Goal: Navigation & Orientation: Understand site structure

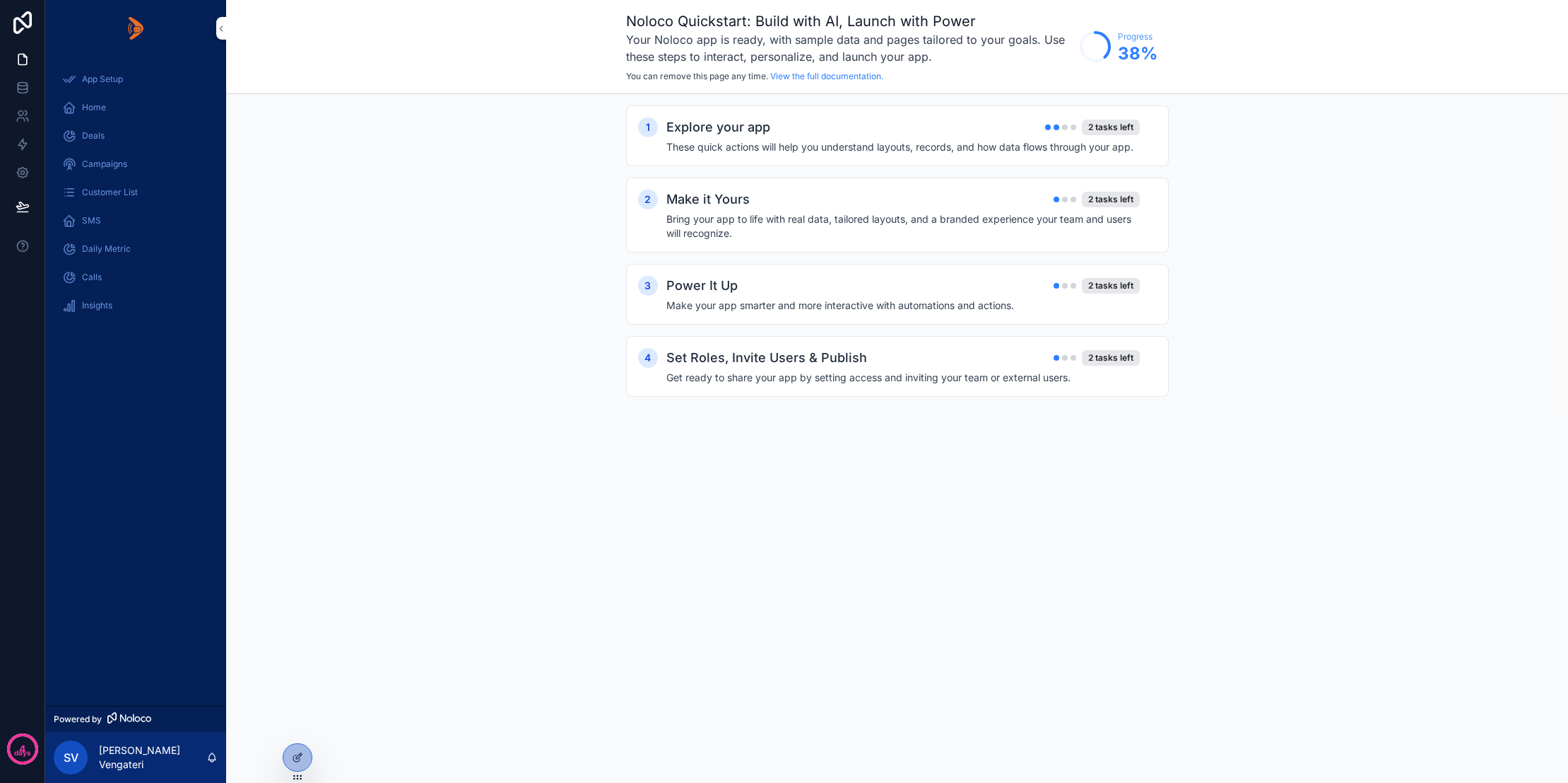
click at [92, 106] on span "Home" at bounding box center [94, 107] width 24 height 11
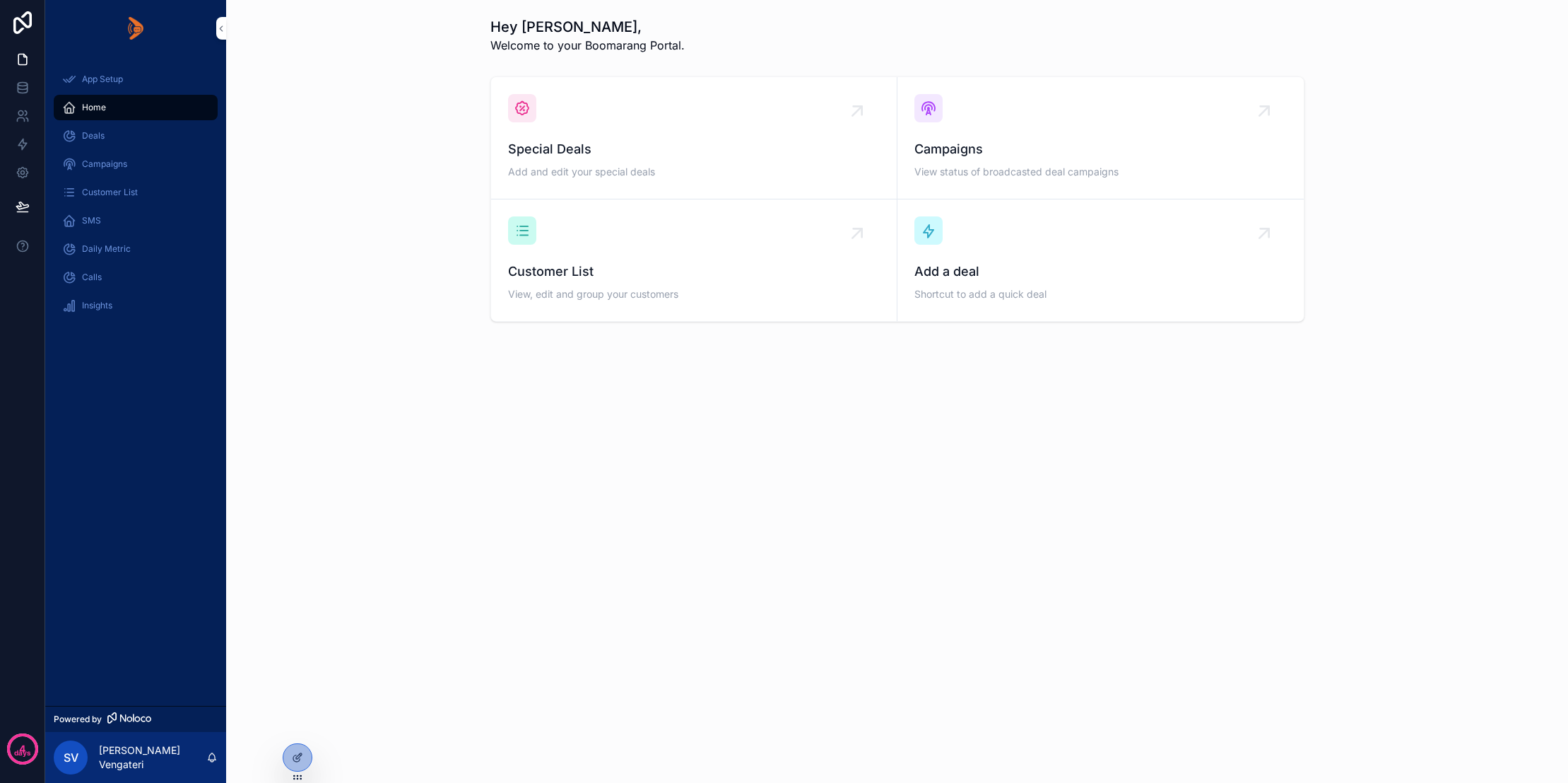
click at [97, 136] on span "Deals" at bounding box center [93, 136] width 23 height 11
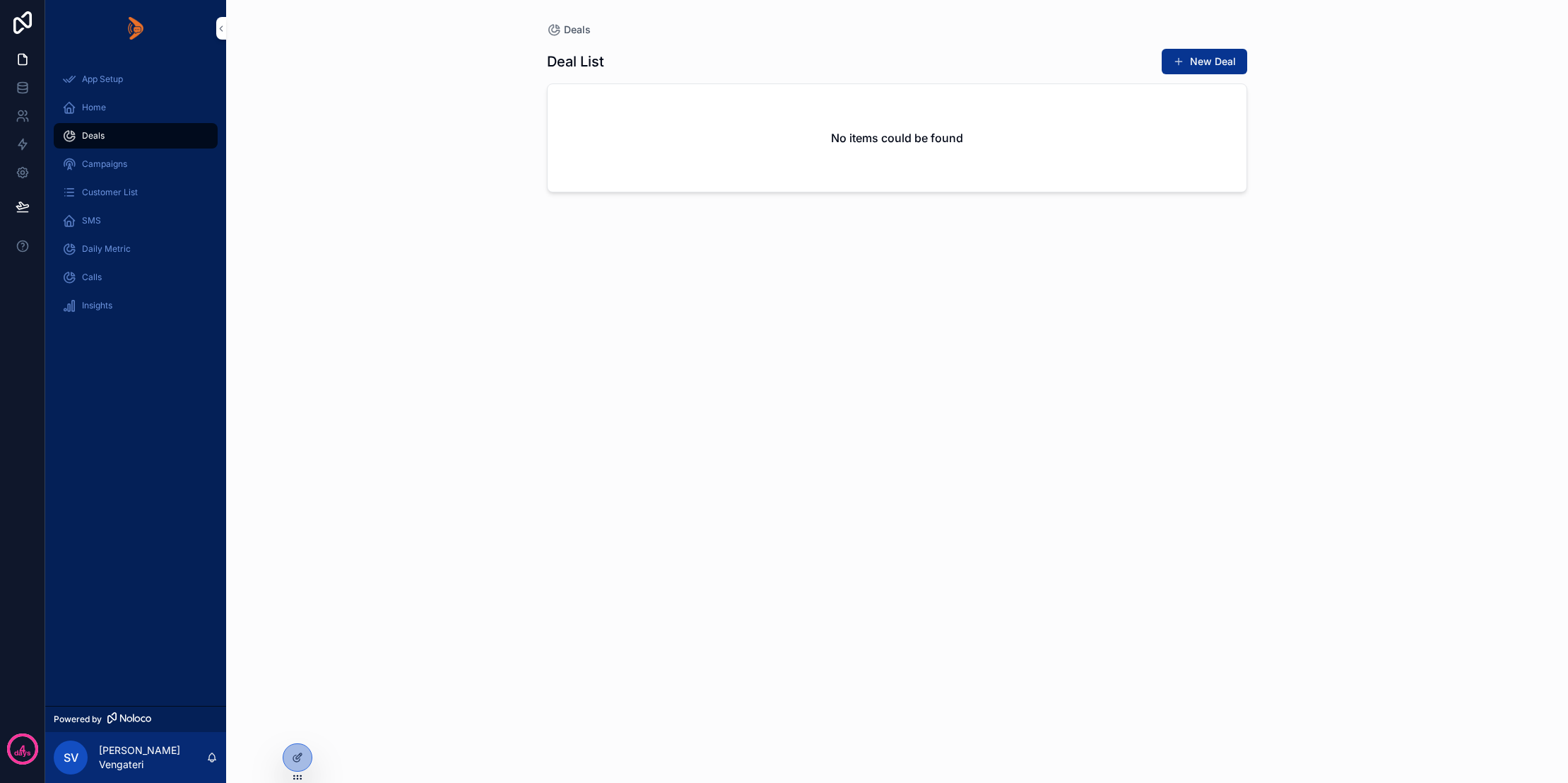
click at [87, 169] on span "Campaigns" at bounding box center [104, 164] width 45 height 11
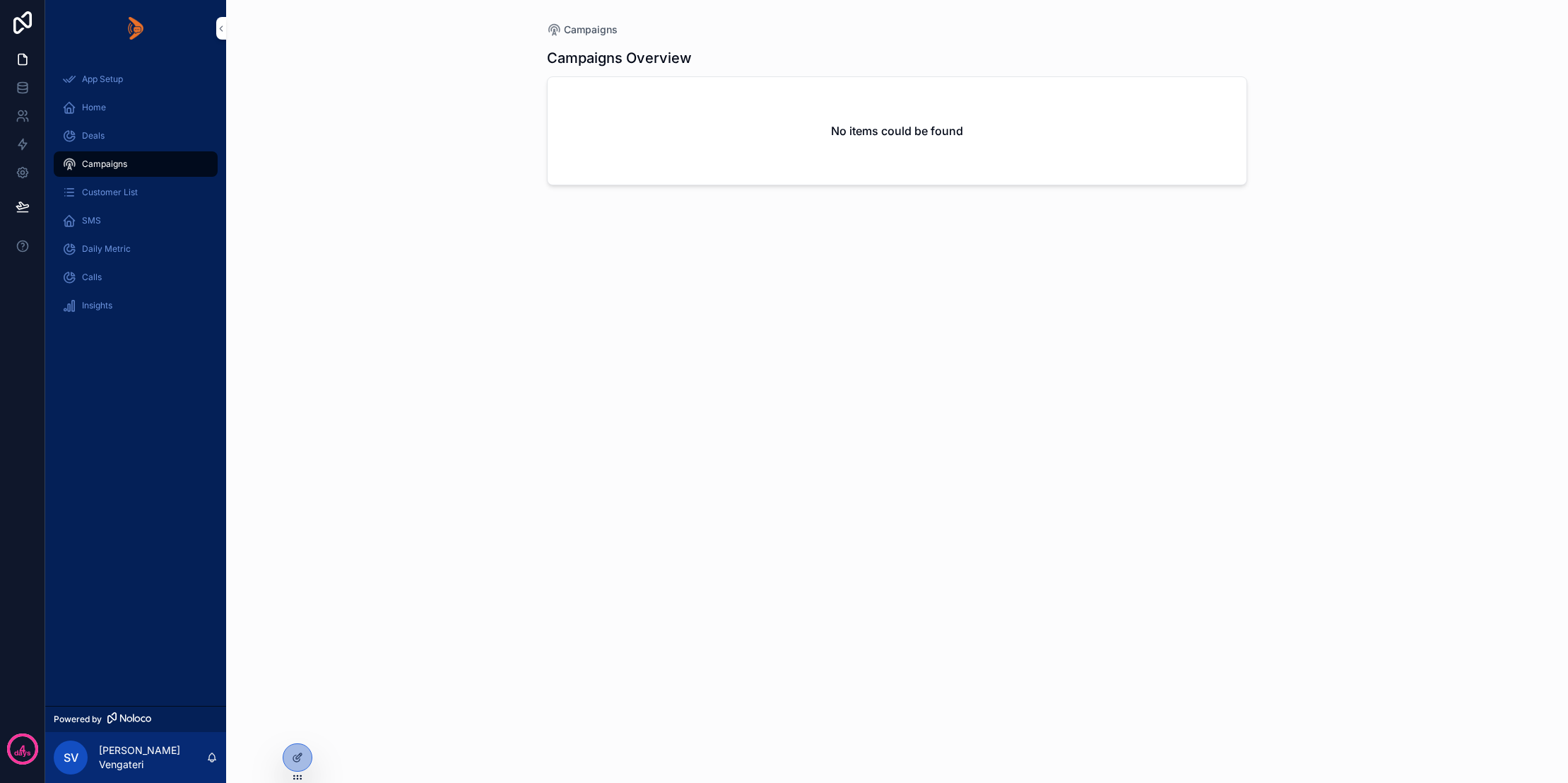
click at [108, 190] on span "Customer List" at bounding box center [110, 192] width 56 height 11
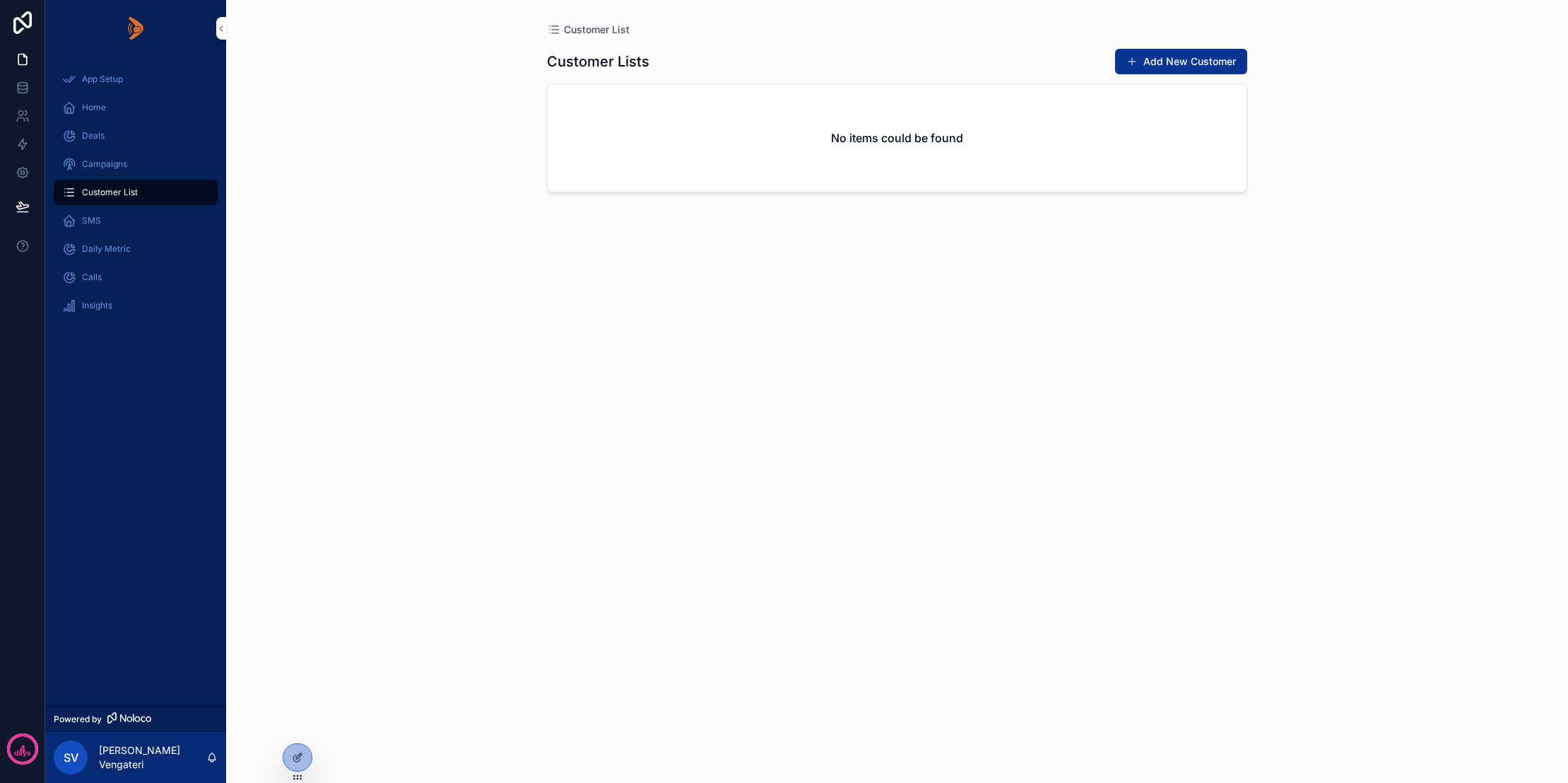
click at [93, 215] on span "SMS" at bounding box center [92, 221] width 19 height 11
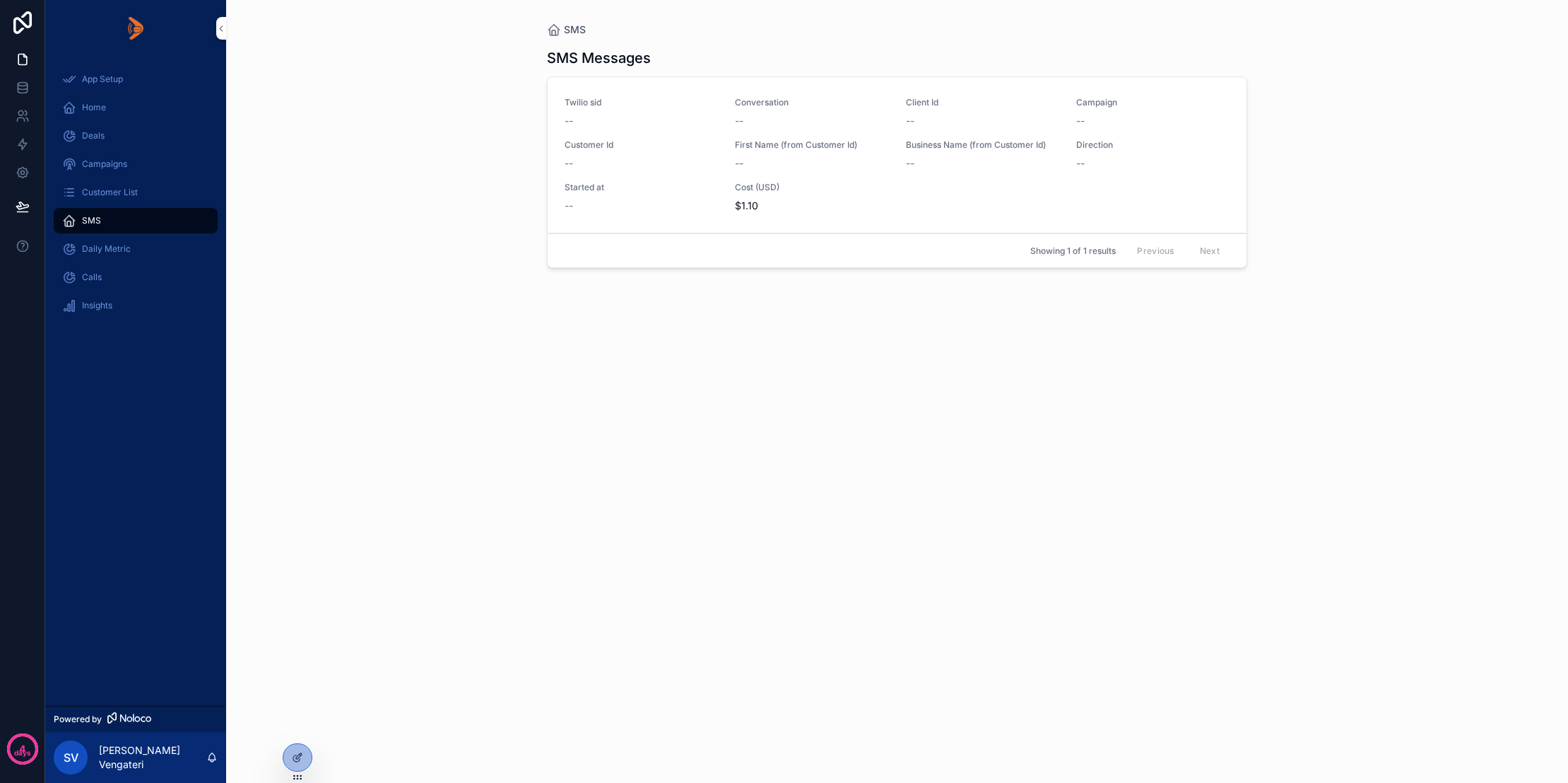
click at [92, 251] on span "Daily Metric" at bounding box center [106, 249] width 49 height 11
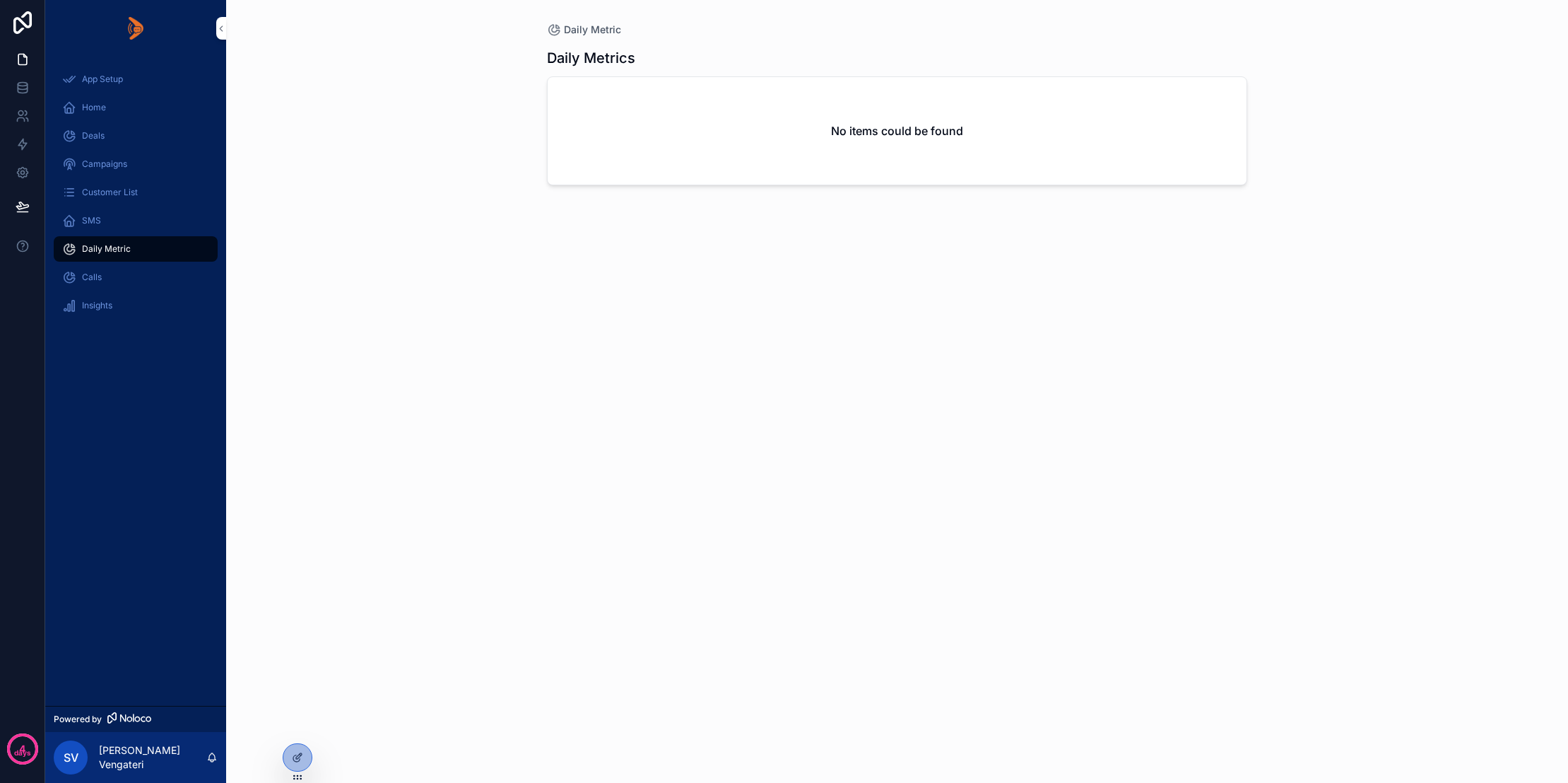
click at [94, 273] on span "Calls" at bounding box center [92, 277] width 20 height 11
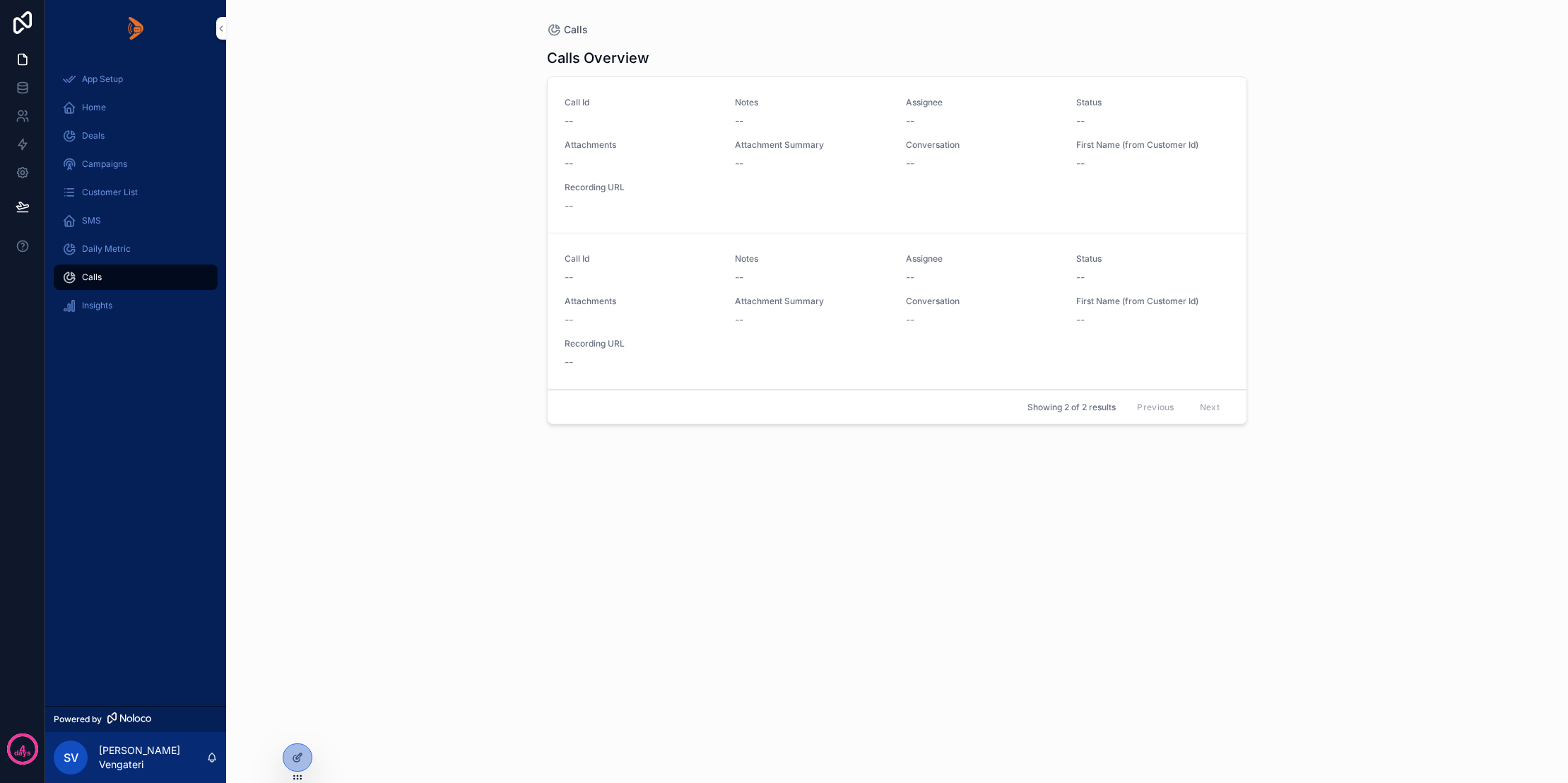
click at [98, 302] on span "Insights" at bounding box center [97, 305] width 30 height 11
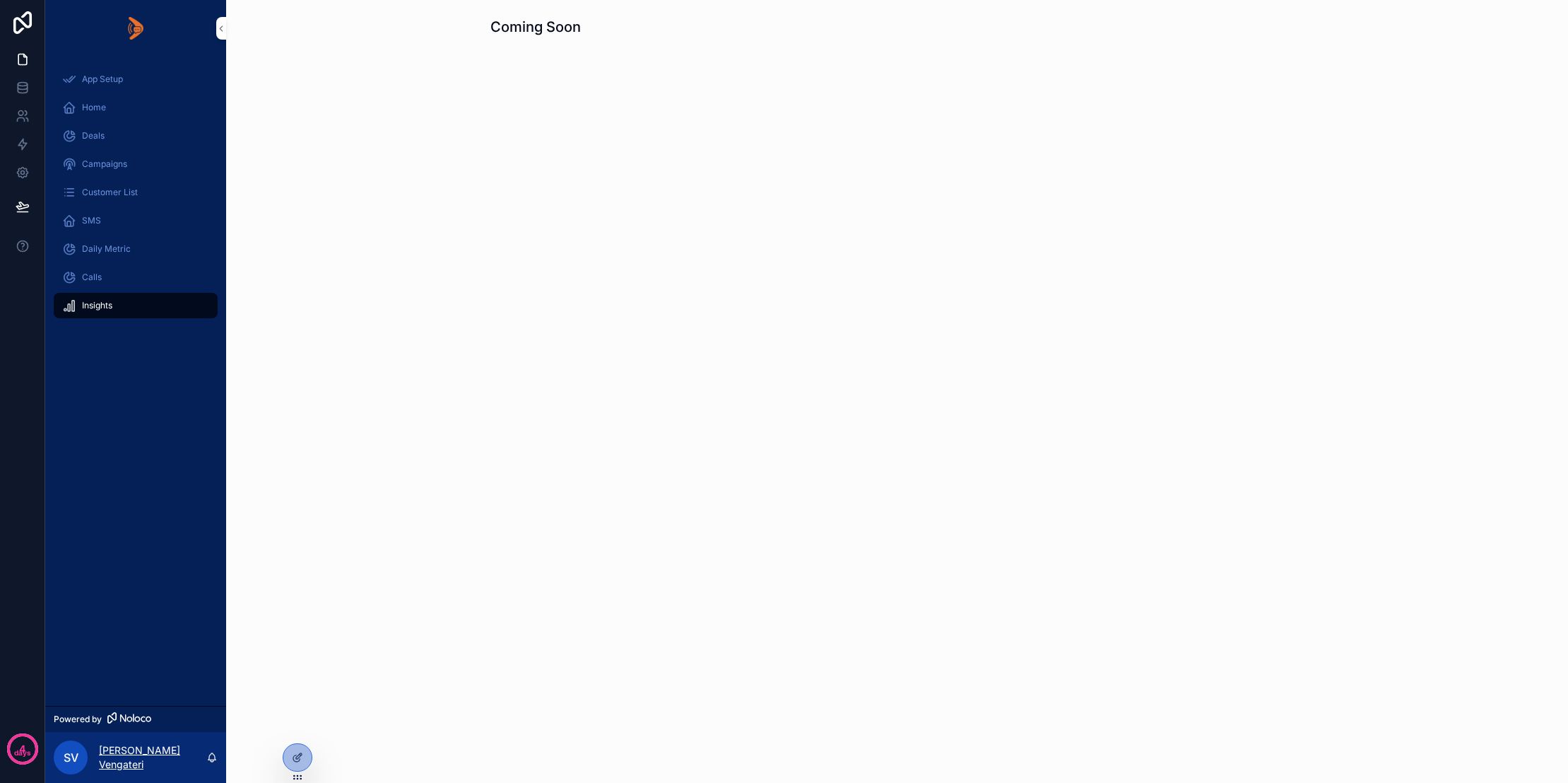
click at [144, 758] on p "[PERSON_NAME] Vengateri" at bounding box center [152, 756] width 107 height 28
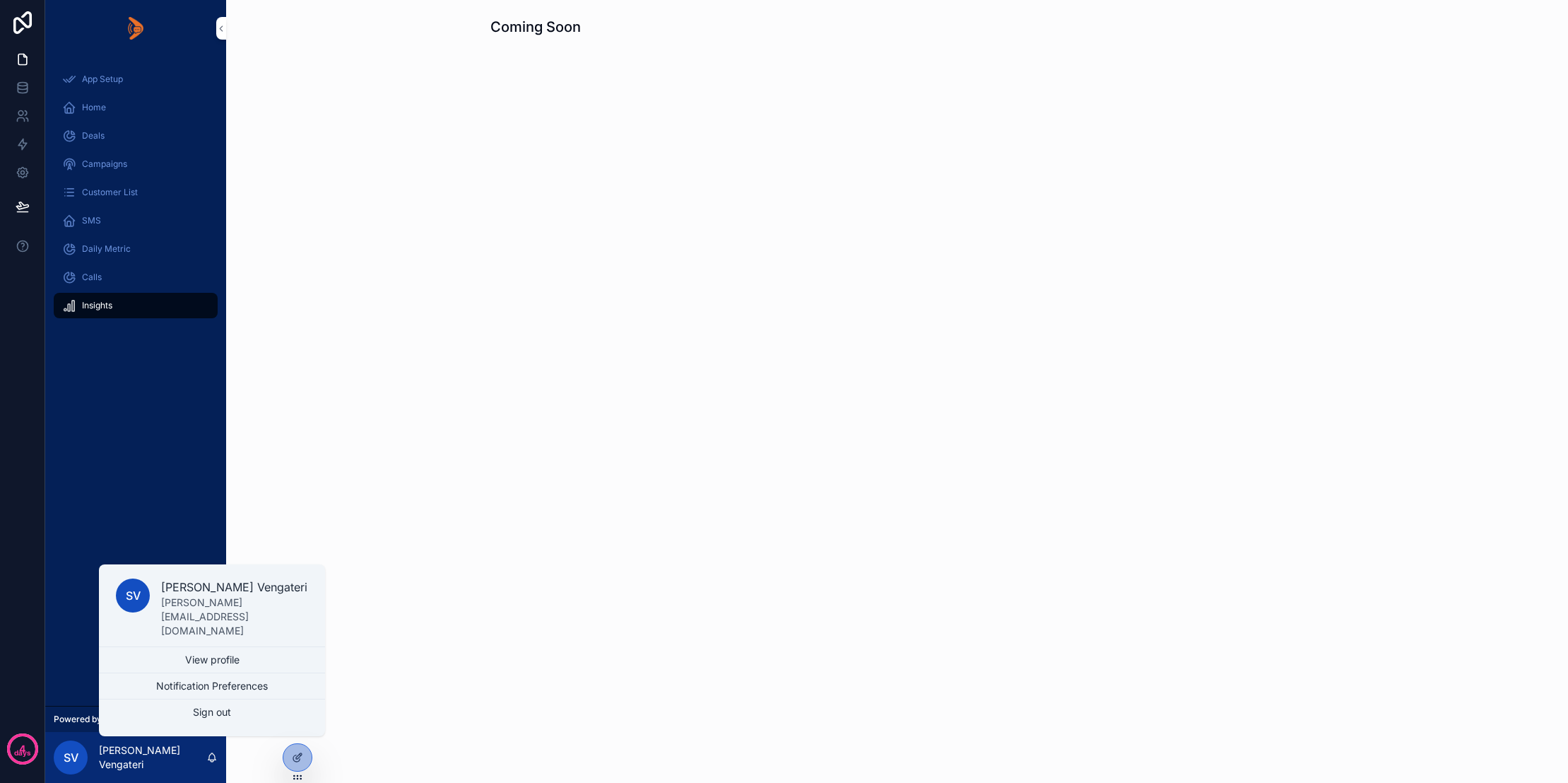
click at [124, 476] on div "App Setup Home Deals Campaigns Customer List SMS Daily Metric Calls Insights" at bounding box center [135, 381] width 181 height 649
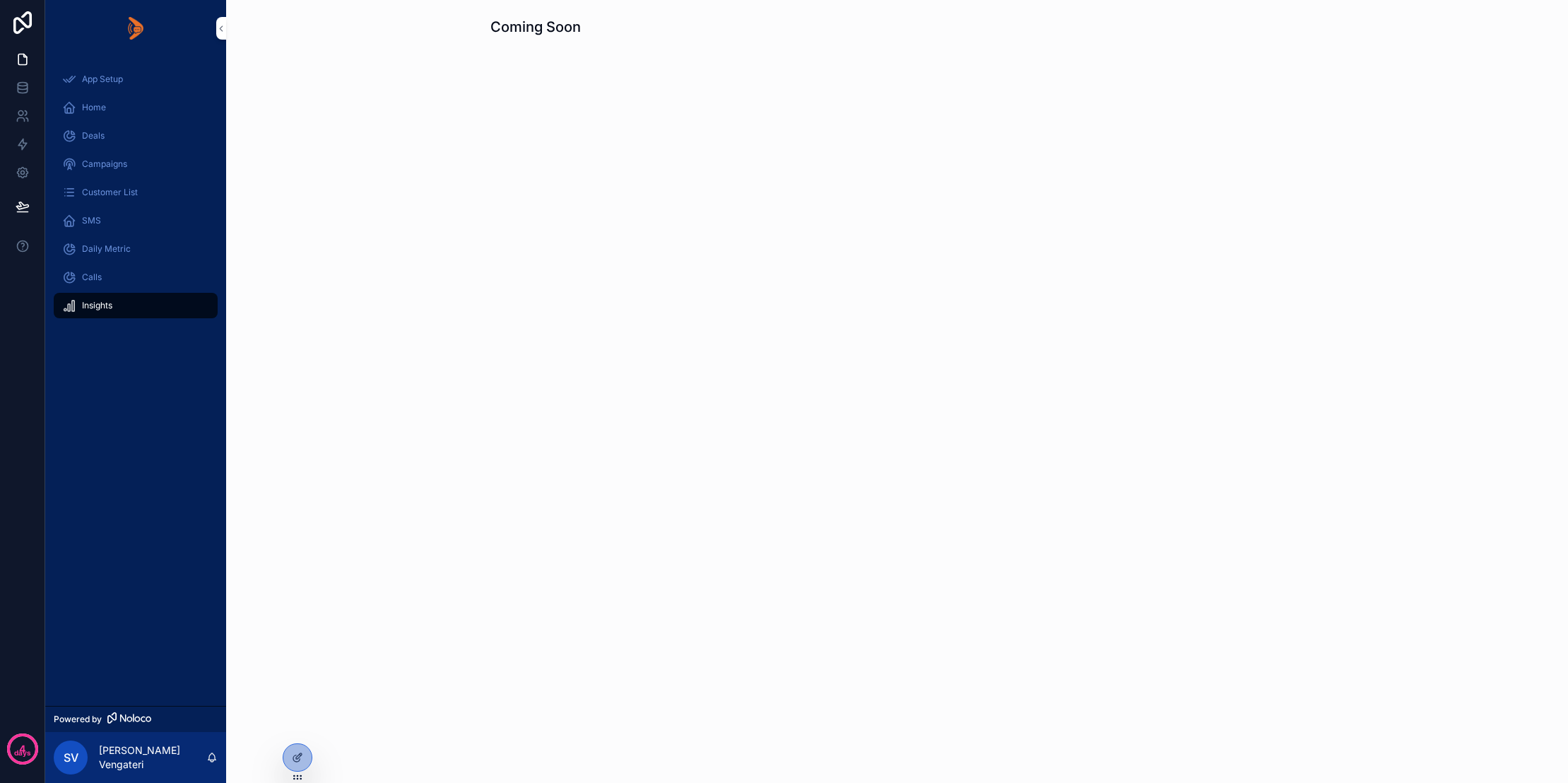
click at [139, 28] on img "scrollable content" at bounding box center [135, 28] width 16 height 23
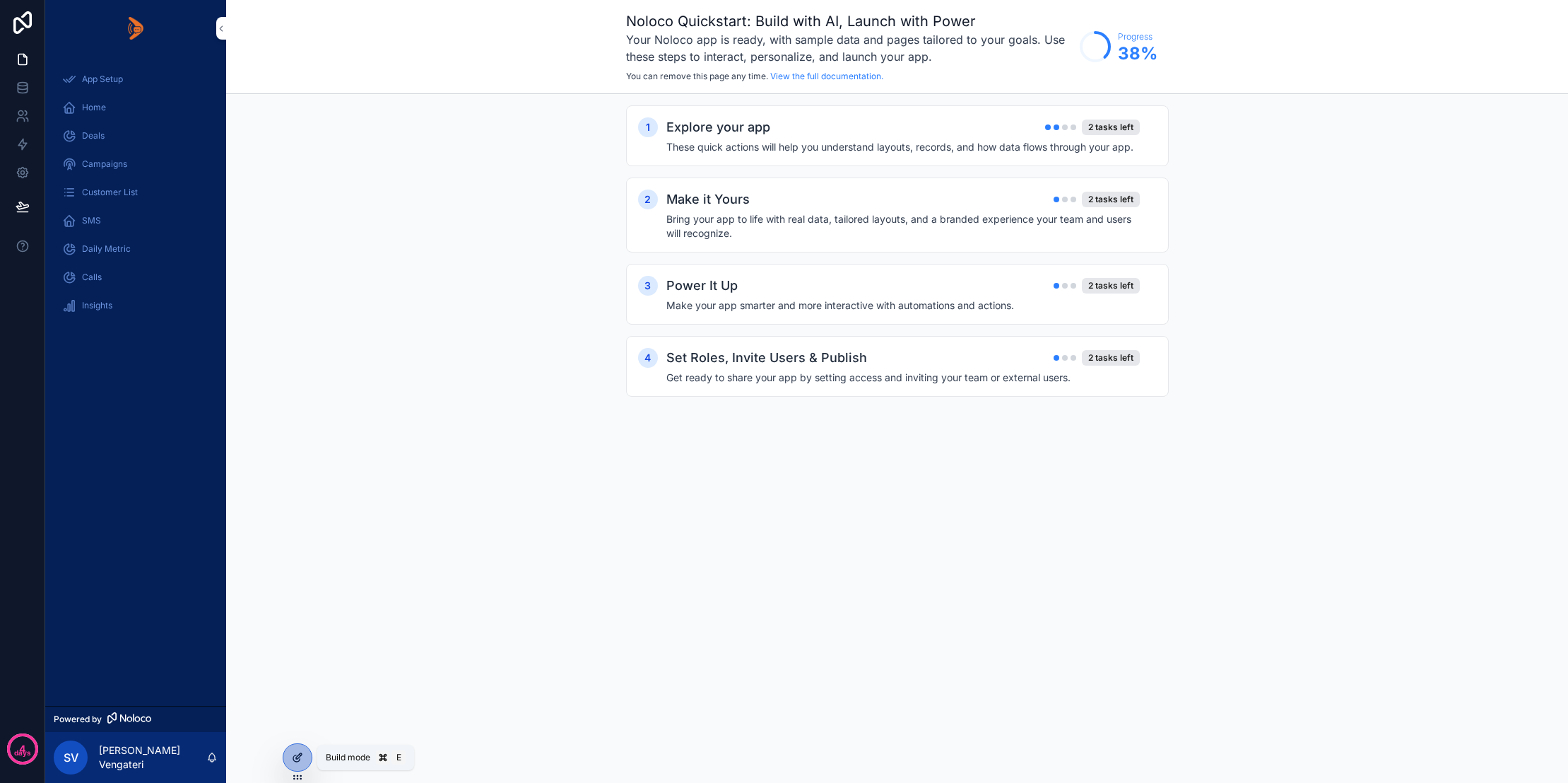
click at [294, 760] on icon at bounding box center [296, 757] width 6 height 6
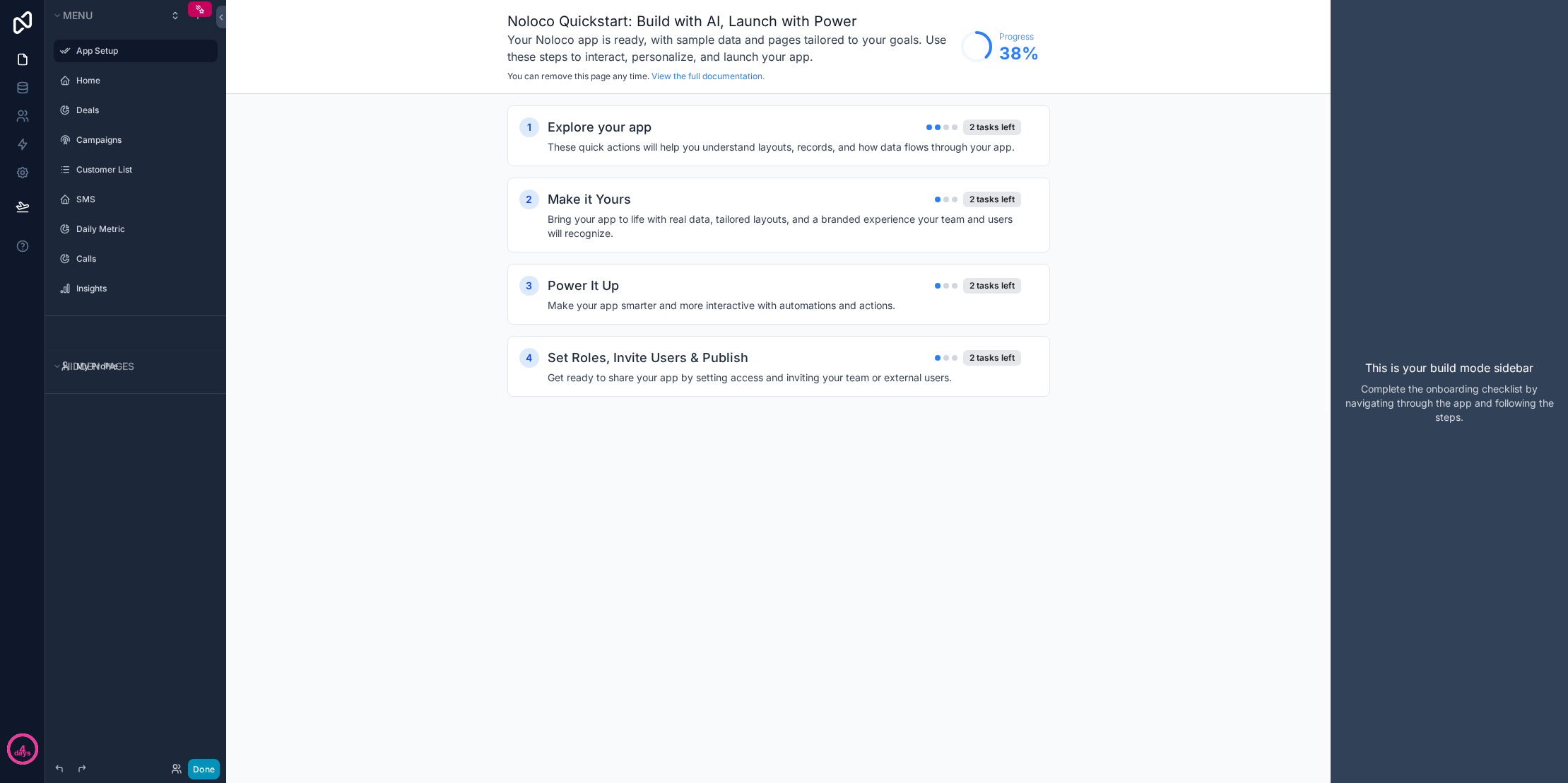
click at [197, 768] on button "Done" at bounding box center [203, 768] width 32 height 20
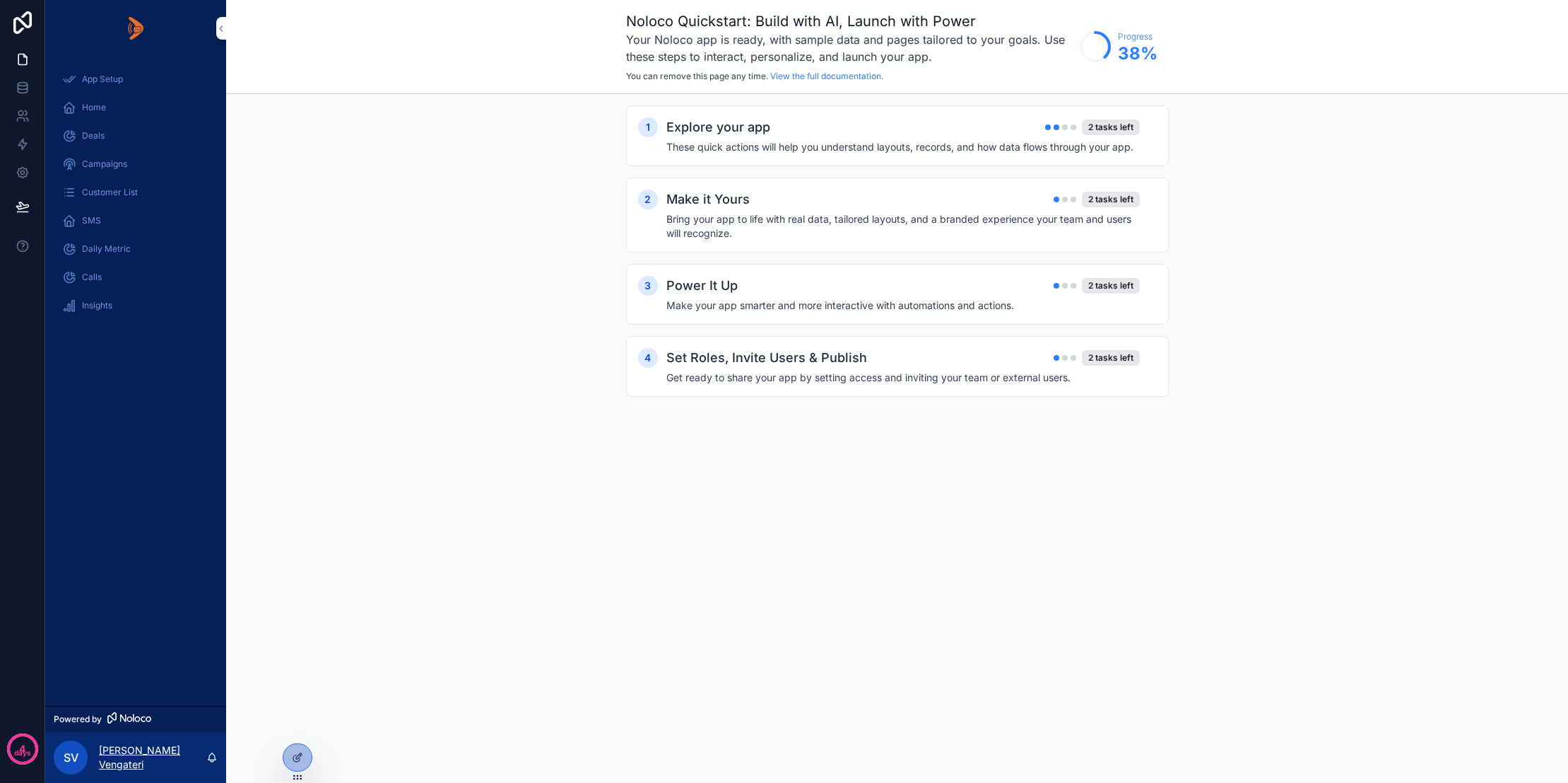
click at [156, 756] on p "[PERSON_NAME] Vengateri" at bounding box center [152, 756] width 107 height 28
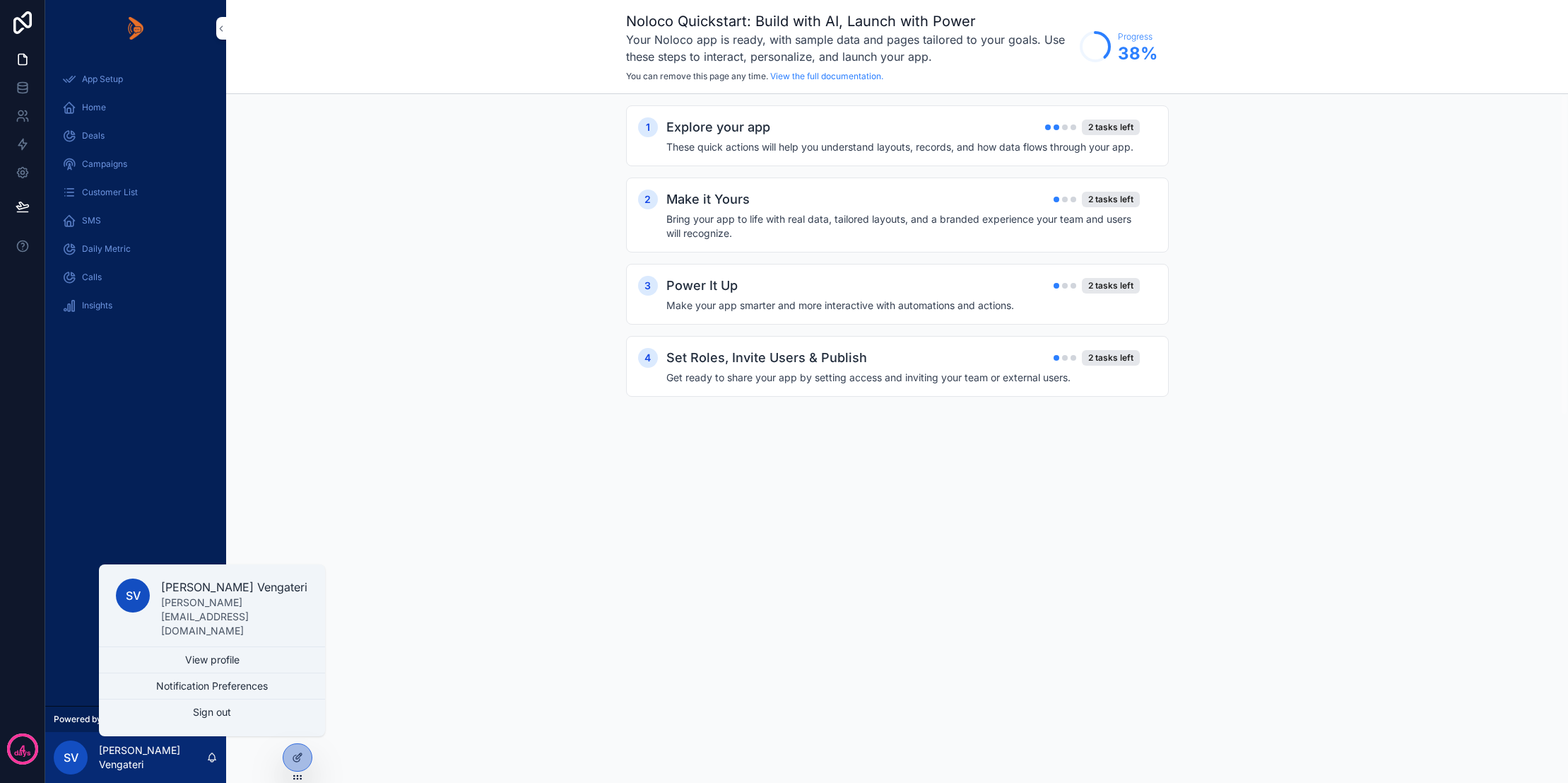
click at [122, 538] on div "App Setup Home Deals Campaigns Customer List SMS Daily Metric Calls Insights" at bounding box center [135, 381] width 181 height 649
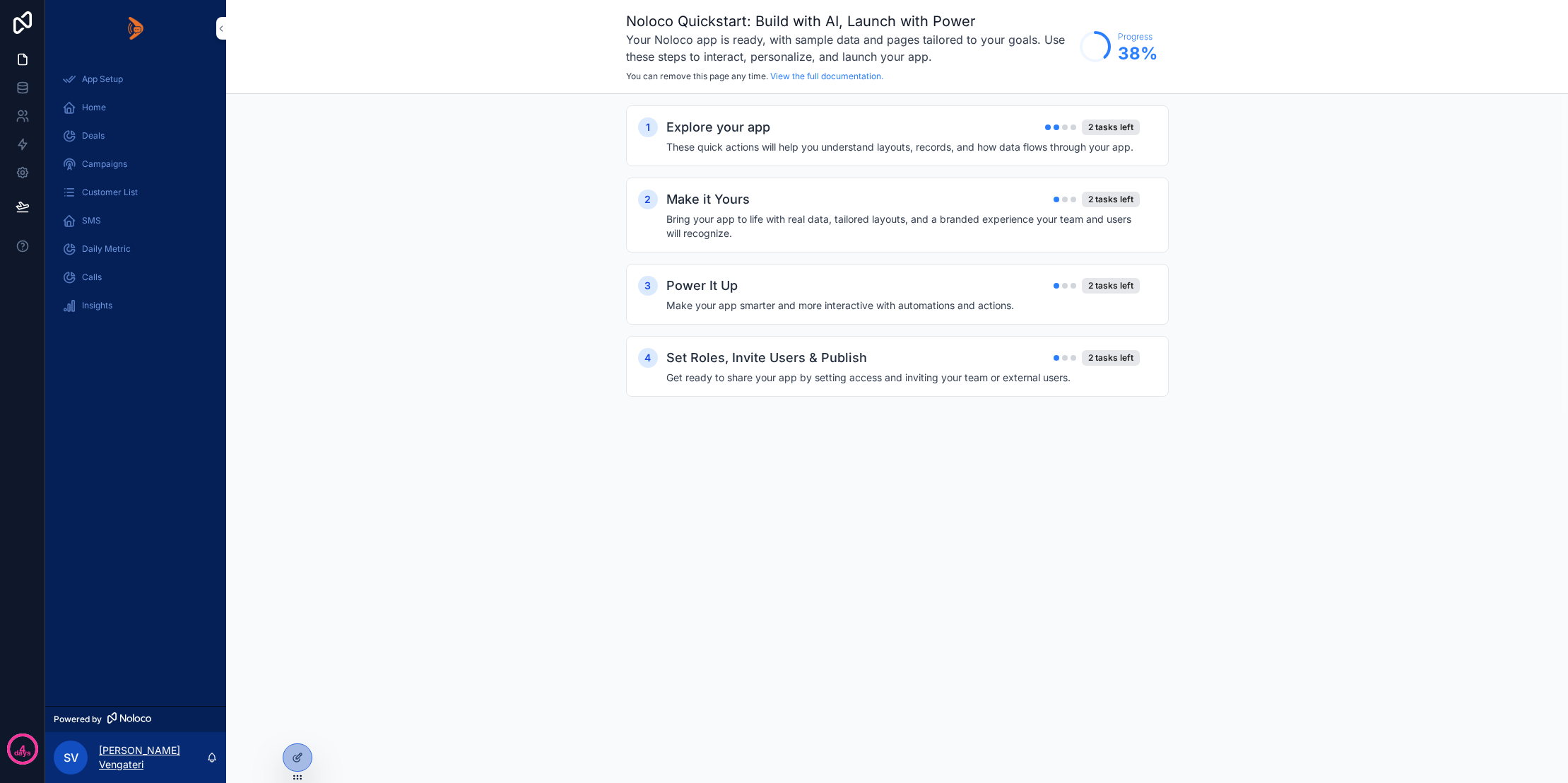
click at [150, 761] on p "[PERSON_NAME] Vengateri" at bounding box center [152, 756] width 107 height 28
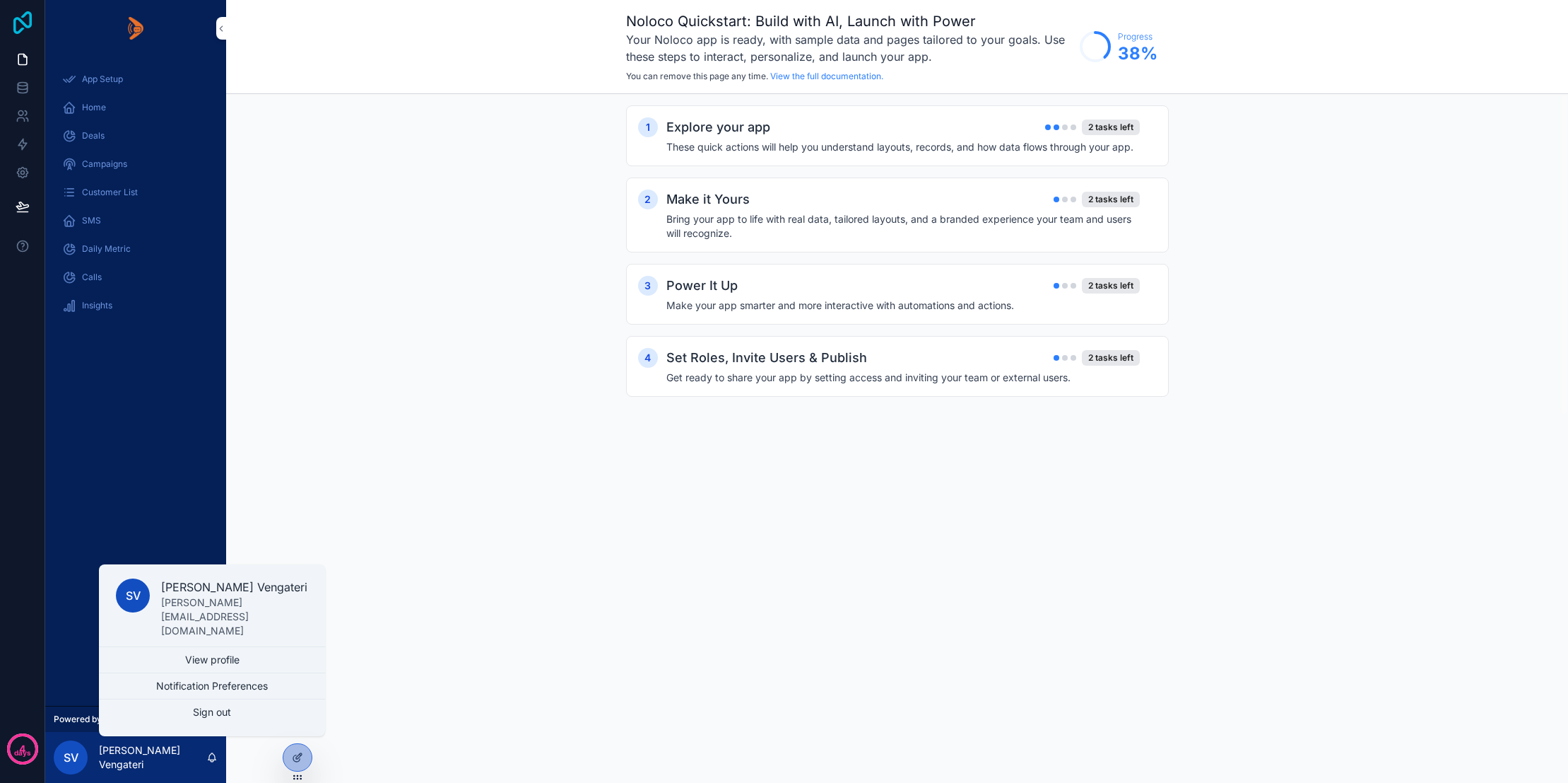
click at [16, 20] on icon at bounding box center [22, 22] width 28 height 23
